Goal: Obtain resource: Obtain resource

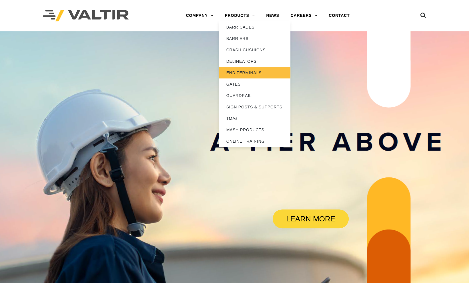
click at [242, 73] on link "END TERMINALS" at bounding box center [254, 72] width 71 height 11
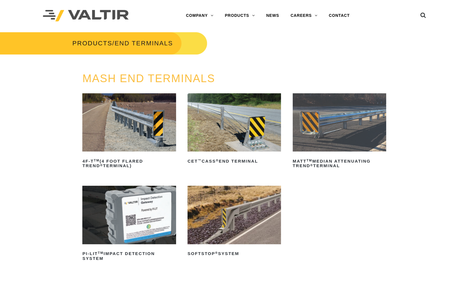
click at [328, 129] on img at bounding box center [338, 122] width 93 height 58
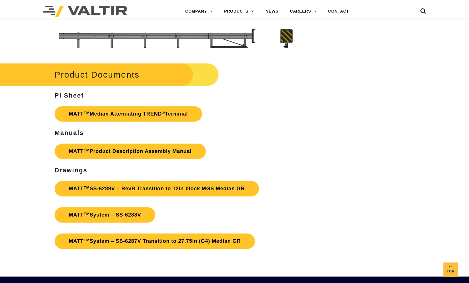
scroll to position [1874, 0]
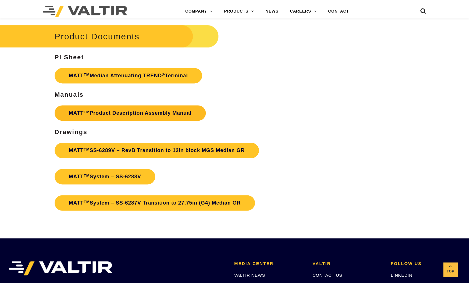
click at [125, 107] on link "MATT TM Product Description Assembly Manual" at bounding box center [130, 112] width 151 height 15
